Goal: Transaction & Acquisition: Purchase product/service

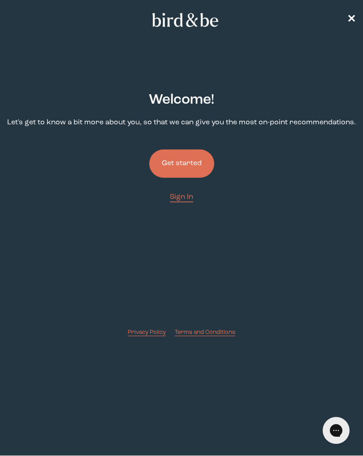
click at [192, 165] on button "Get started" at bounding box center [181, 163] width 65 height 28
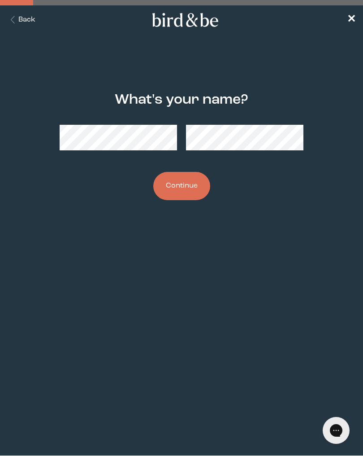
click at [193, 187] on button "Continue" at bounding box center [181, 186] width 57 height 28
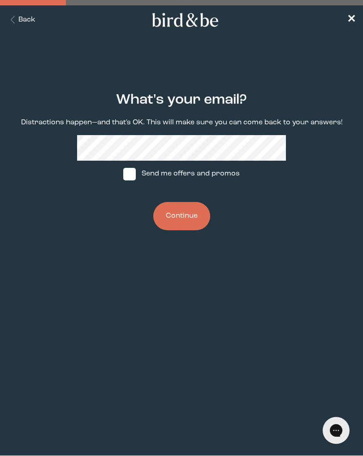
click at [196, 215] on button "Continue" at bounding box center [181, 216] width 57 height 28
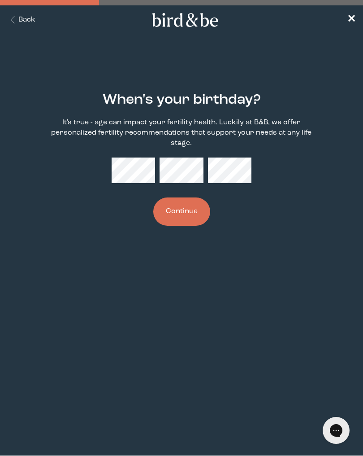
click at [188, 213] on button "Continue" at bounding box center [181, 211] width 57 height 28
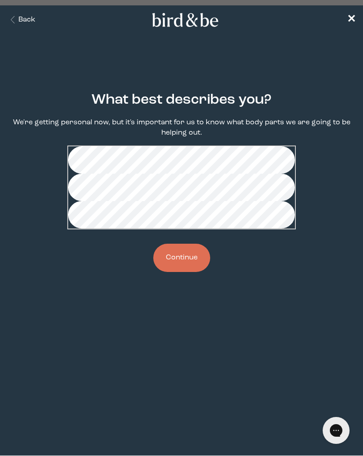
click at [199, 272] on button "Continue" at bounding box center [181, 257] width 57 height 28
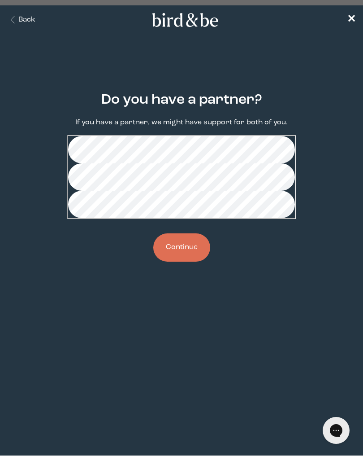
click at [193, 261] on button "Continue" at bounding box center [181, 247] width 57 height 28
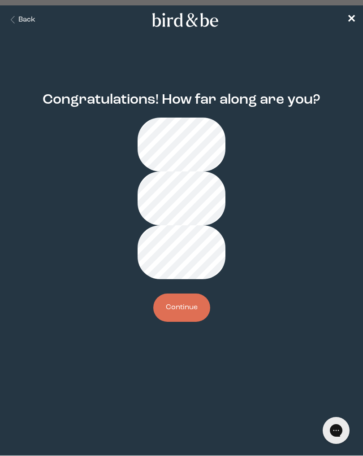
click at [185, 293] on button "Continue" at bounding box center [181, 307] width 57 height 28
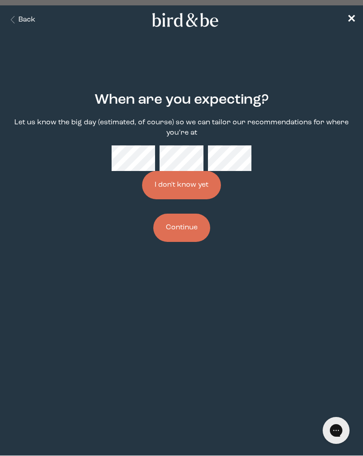
click at [193, 239] on button "Continue" at bounding box center [181, 227] width 57 height 28
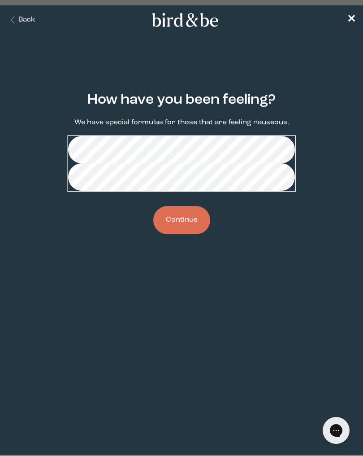
click at [199, 234] on button "Continue" at bounding box center [181, 220] width 57 height 28
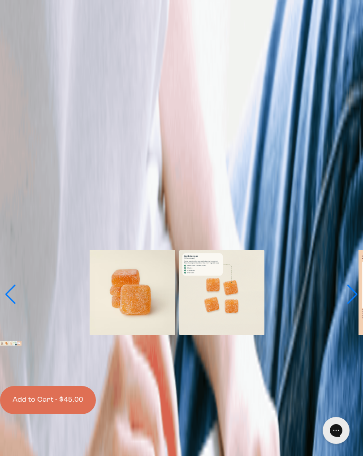
scroll to position [95, 0]
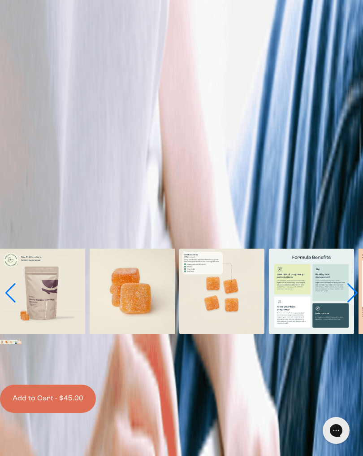
click at [9, 339] on img at bounding box center [6, 341] width 4 height 4
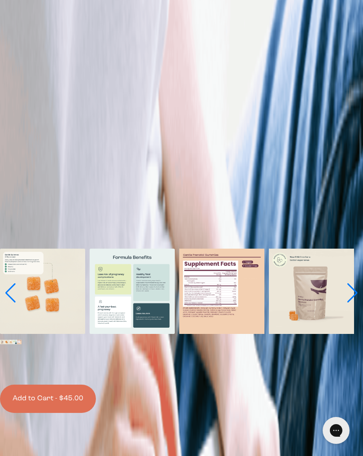
click at [13, 339] on img at bounding box center [11, 341] width 4 height 4
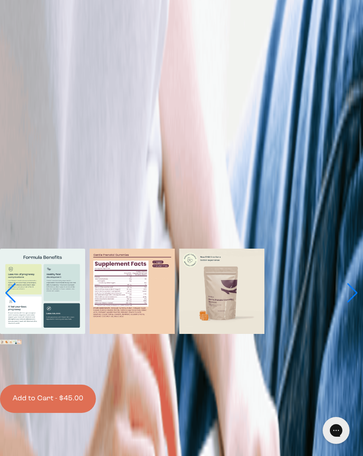
click at [17, 339] on img at bounding box center [15, 341] width 4 height 4
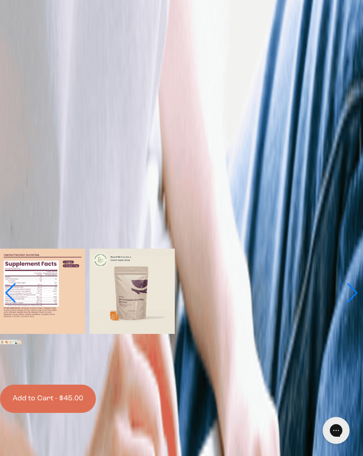
click at [22, 339] on img at bounding box center [19, 341] width 4 height 4
click at [60, 248] on img at bounding box center [42, 290] width 85 height 85
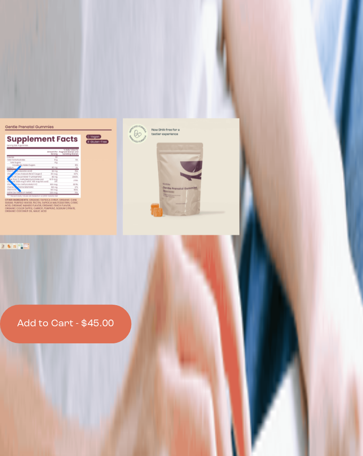
scroll to position [196, 0]
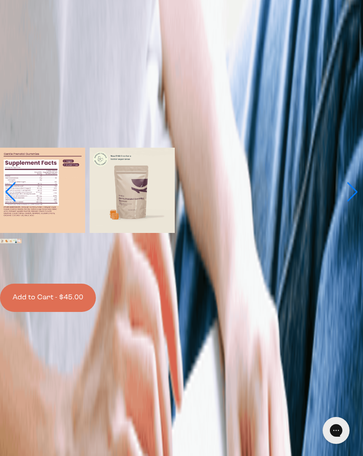
click at [209, 265] on div at bounding box center [182, 265] width 360 height 0
click at [209, 272] on input "$40.50 Subscribe + Free Shipping" at bounding box center [184, 269] width 360 height 6
radio input "true"
click at [96, 312] on button "Add to Cart - $40.50" at bounding box center [48, 297] width 96 height 28
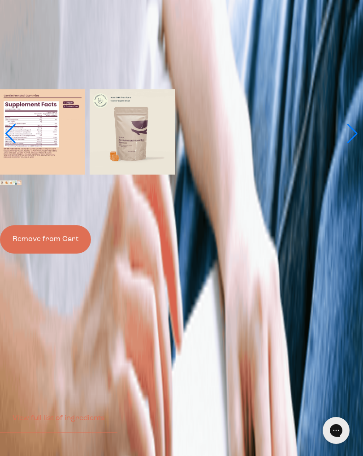
scroll to position [254, 0]
